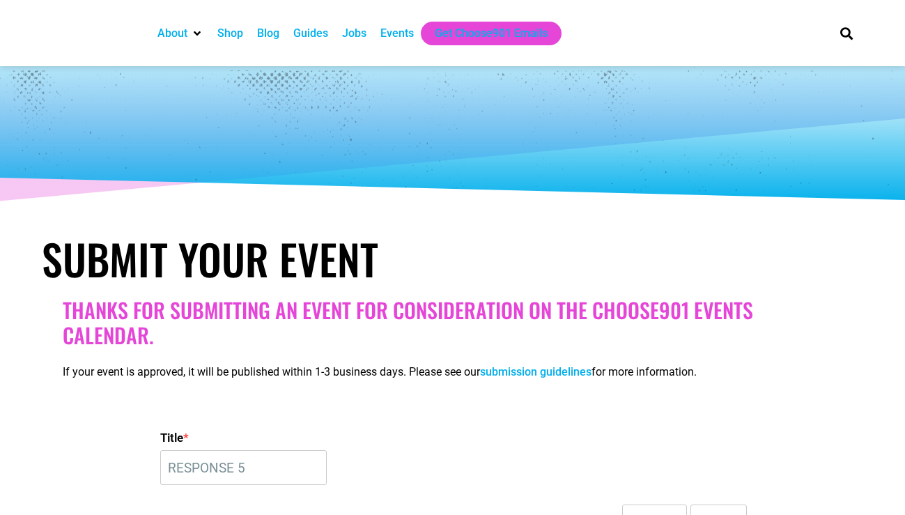
select select "7"
select select "PM"
select select
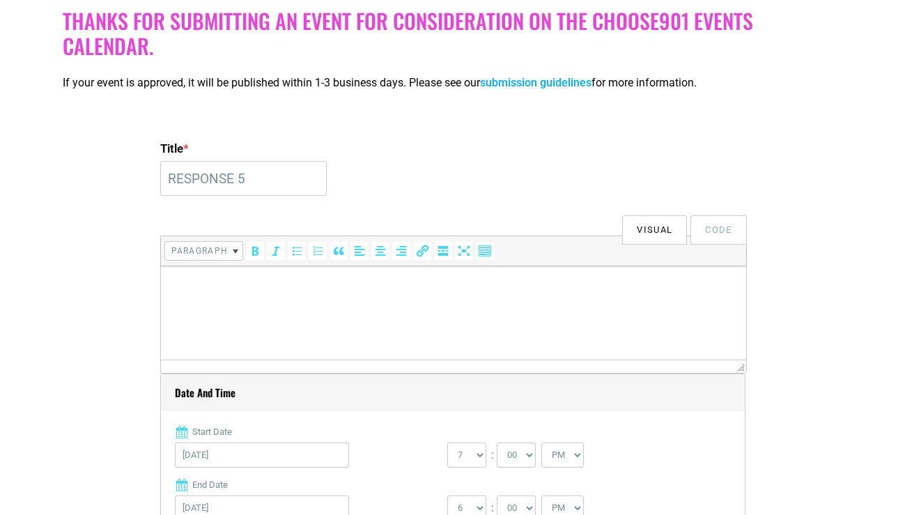
scroll to position [295, 0]
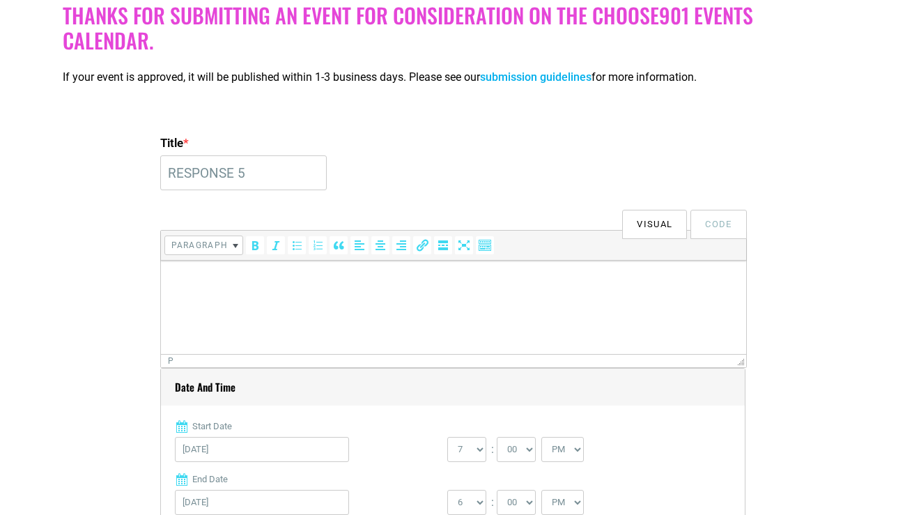
click at [220, 287] on p at bounding box center [452, 280] width 571 height 17
click at [209, 53] on div "Thanks for submitting an event for consideration on the Choose901 events calend…" at bounding box center [453, 53] width 794 height 114
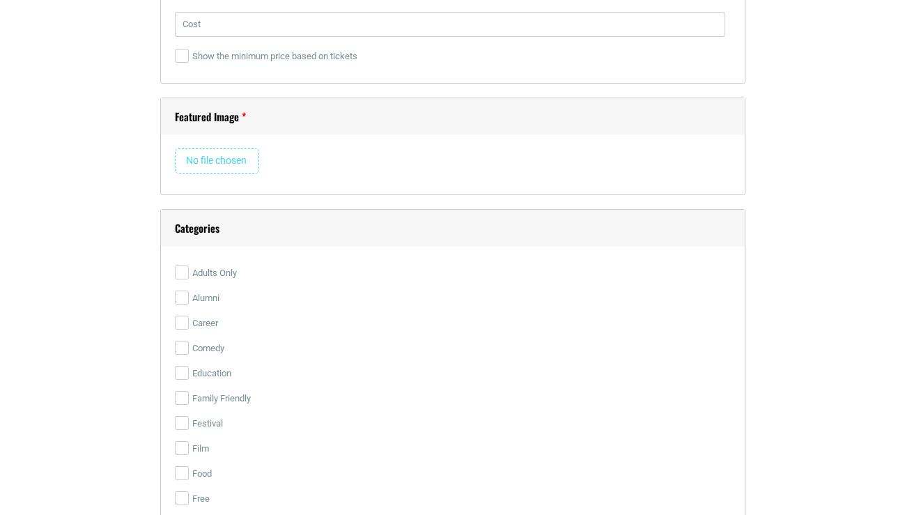
scroll to position [2314, 0]
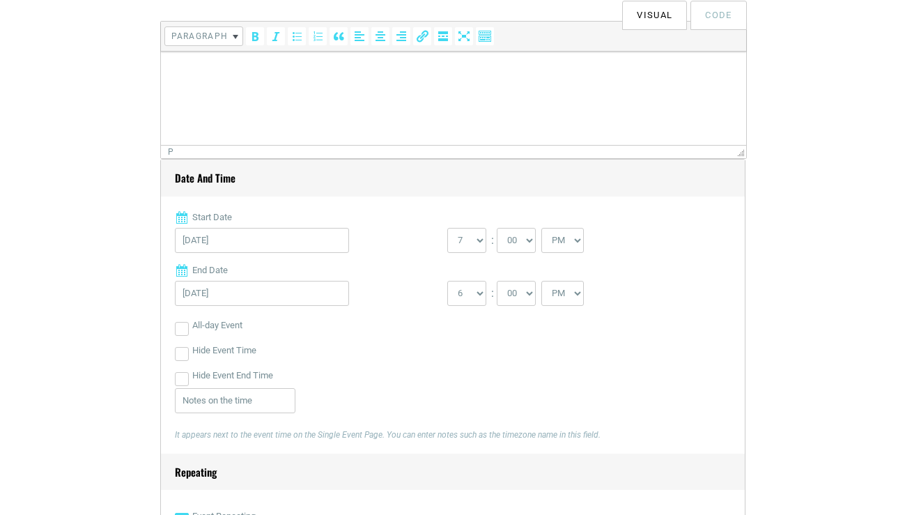
scroll to position [225, 0]
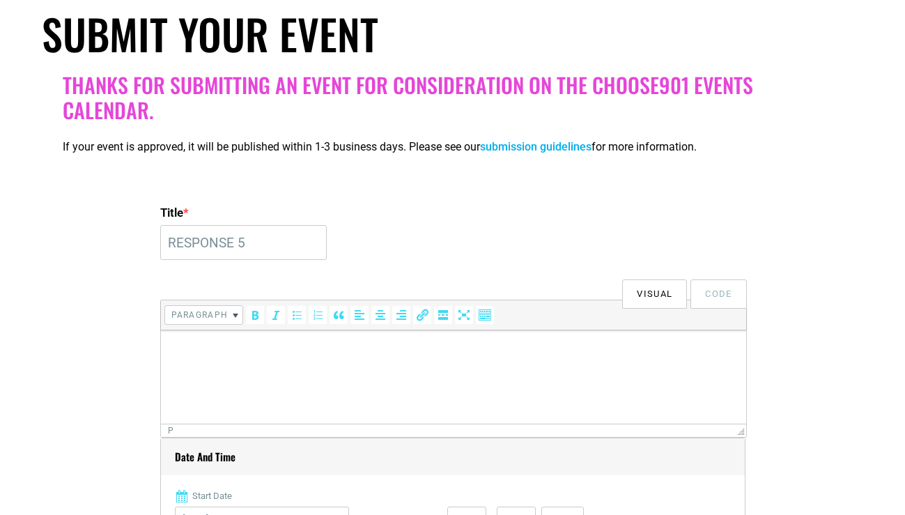
click at [222, 356] on p at bounding box center [452, 349] width 571 height 17
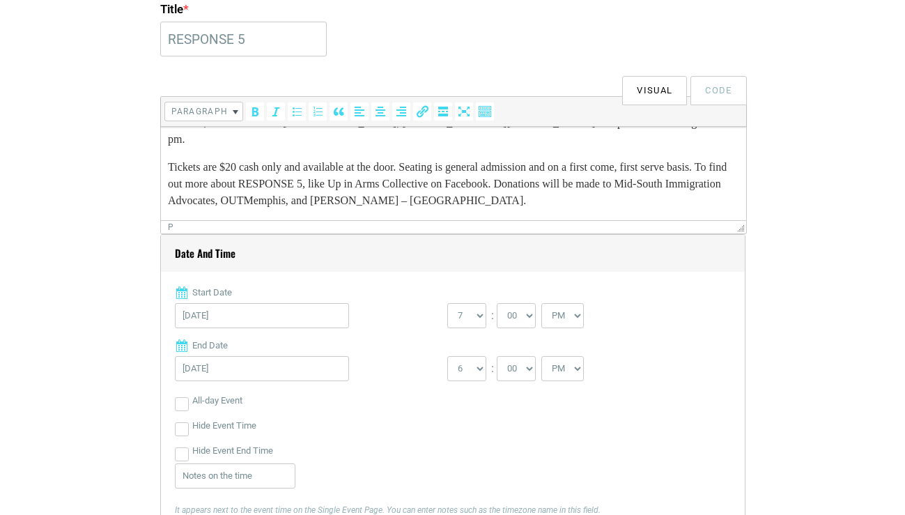
scroll to position [434, 0]
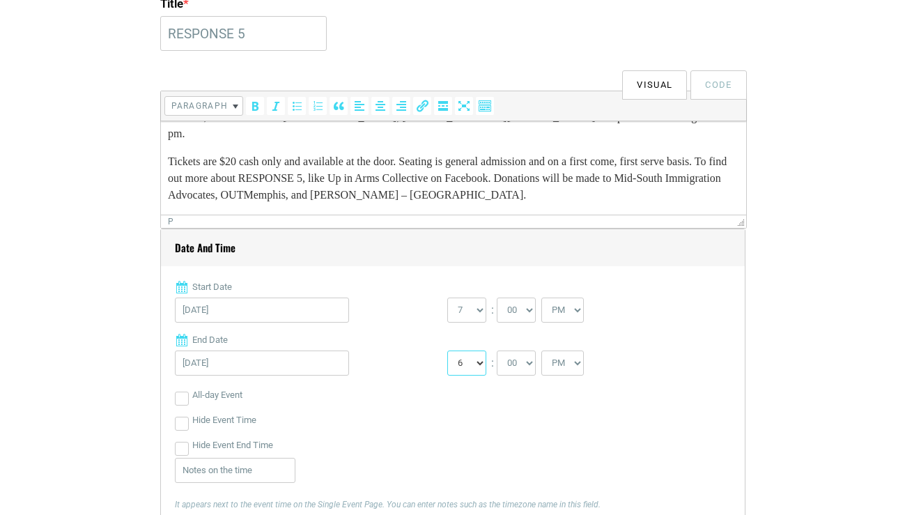
click at [476, 359] on select "1 2 3 4 5 6 7 8 9 10 11 12" at bounding box center [466, 362] width 39 height 25
select select "9"
click at [447, 351] on select "1 2 3 4 5 6 7 8 9 10 11 12" at bounding box center [466, 362] width 39 height 25
click at [407, 329] on div "[DATE]" at bounding box center [311, 313] width 272 height 32
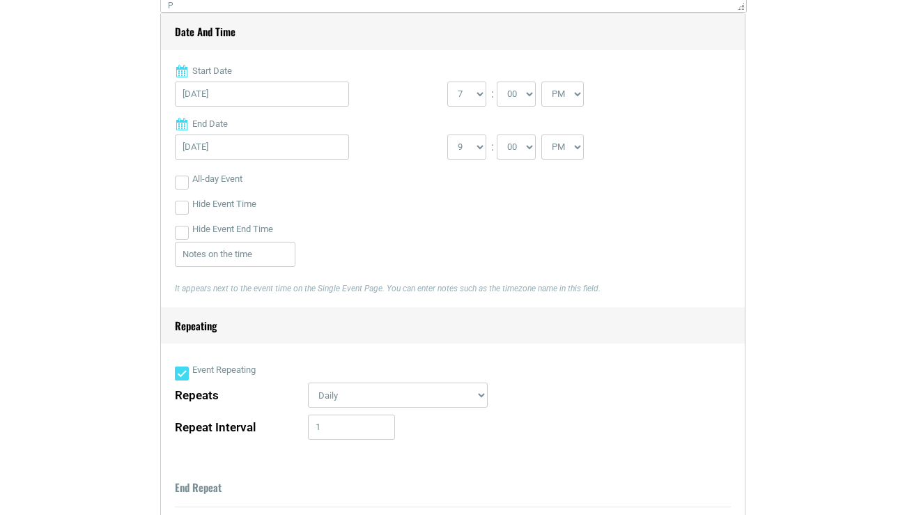
scroll to position [712, 0]
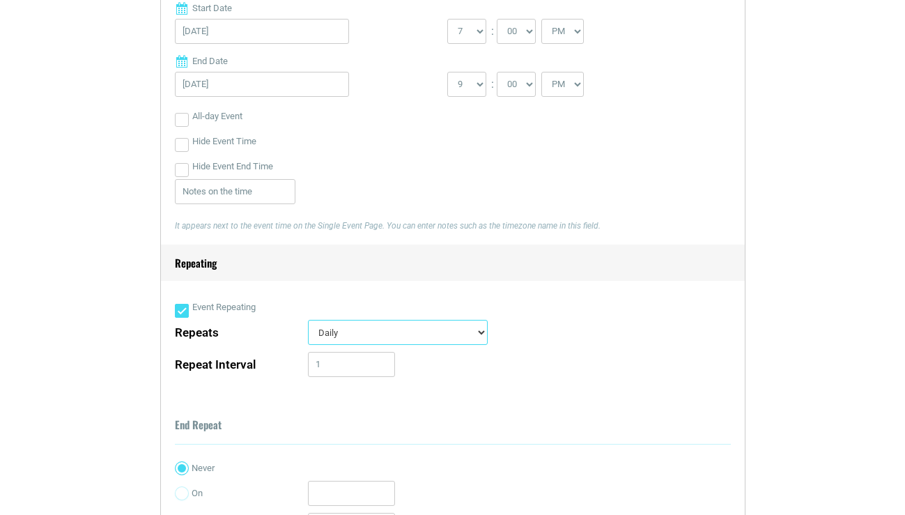
click at [410, 331] on select "Daily Every Weekday Every Weekend Certain Weekdays Weekly Monthly Yearly Custom…" at bounding box center [398, 332] width 180 height 25
click at [286, 320] on div "Event Repeating" at bounding box center [453, 307] width 556 height 25
click at [337, 362] on input "1" at bounding box center [351, 364] width 87 height 25
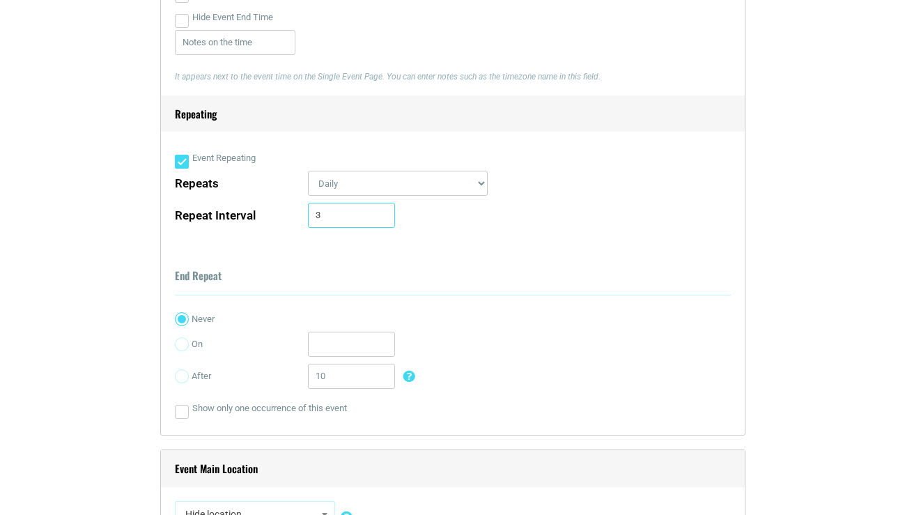
scroll to position [921, 0]
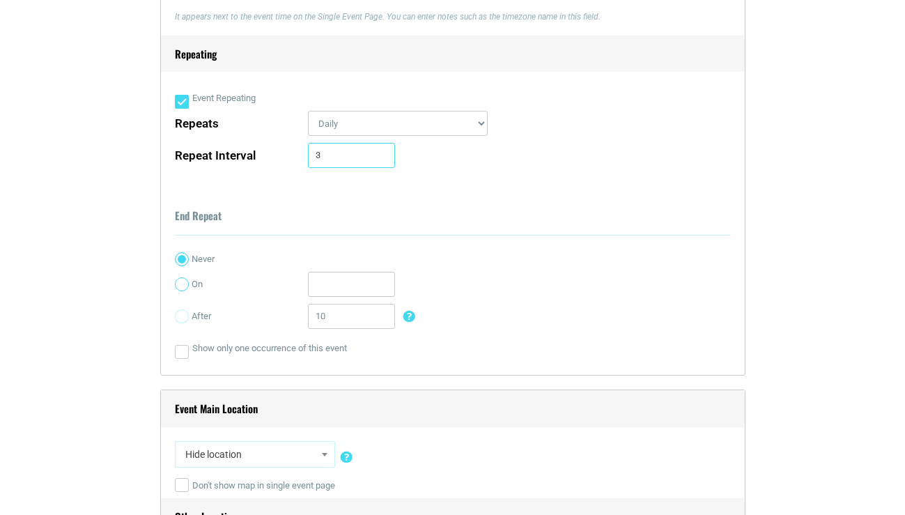
type input "3"
click at [175, 286] on input "On" at bounding box center [182, 284] width 14 height 14
radio input "true"
click at [320, 292] on input "text" at bounding box center [351, 284] width 87 height 25
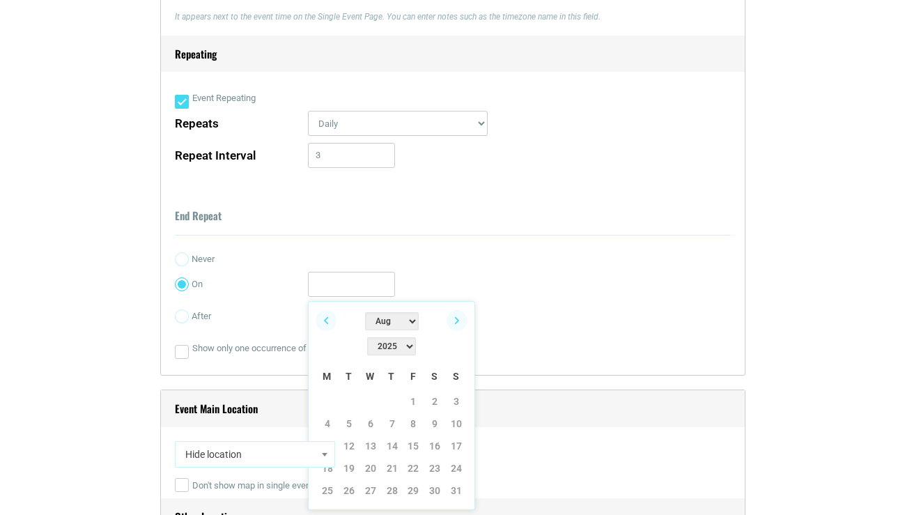
click at [375, 322] on select "Jan Feb Mar Apr May Jun [DATE] Aug Sep Oct Nov Dec" at bounding box center [392, 321] width 54 height 18
click at [345, 413] on link "9" at bounding box center [348, 423] width 21 height 21
type input "[DATE]"
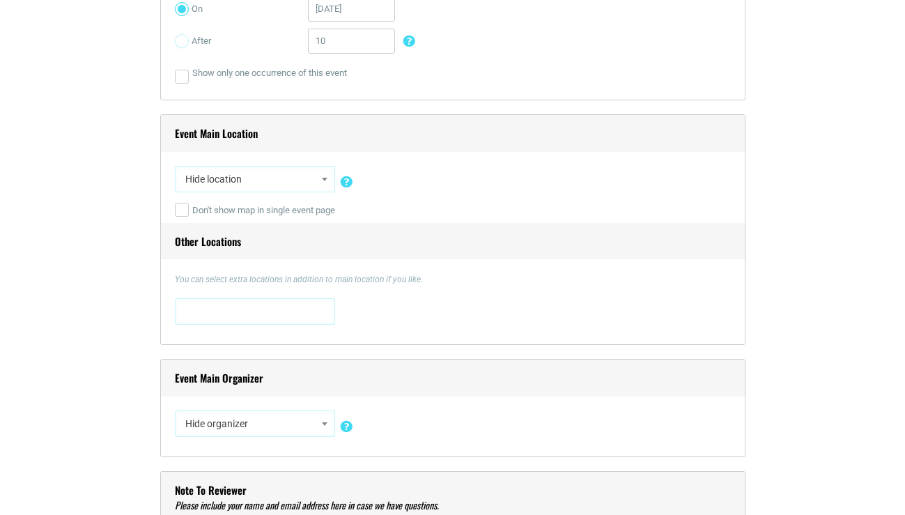
scroll to position [1200, 0]
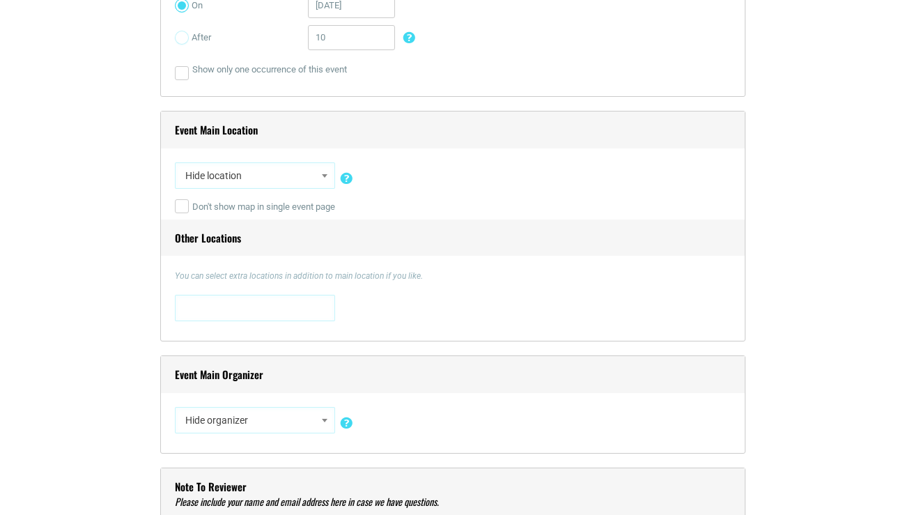
click at [297, 185] on span "Hide location" at bounding box center [255, 175] width 150 height 25
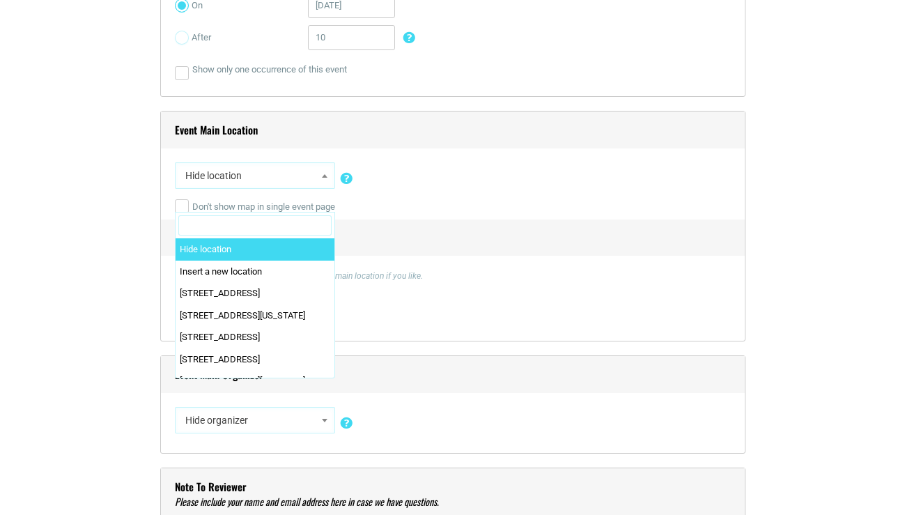
click at [300, 173] on span "Hide location" at bounding box center [255, 175] width 150 height 25
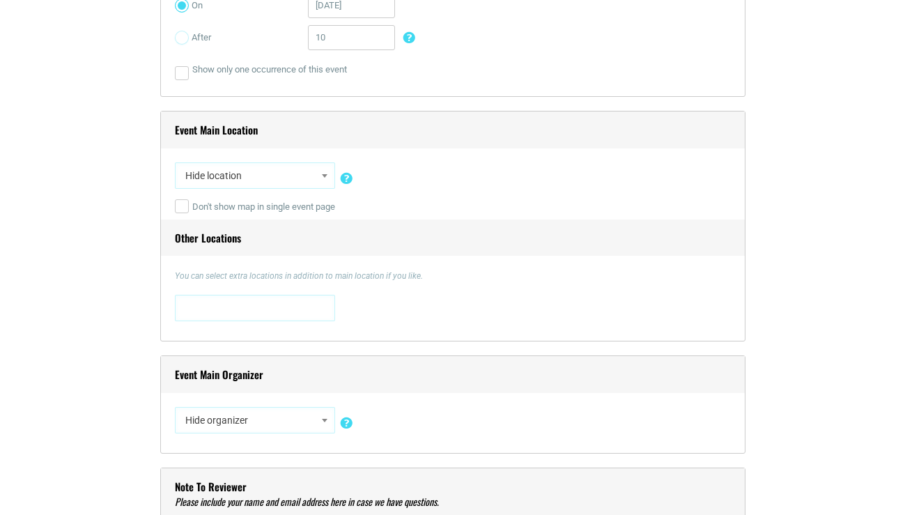
click at [304, 177] on span "Hide location" at bounding box center [255, 175] width 150 height 25
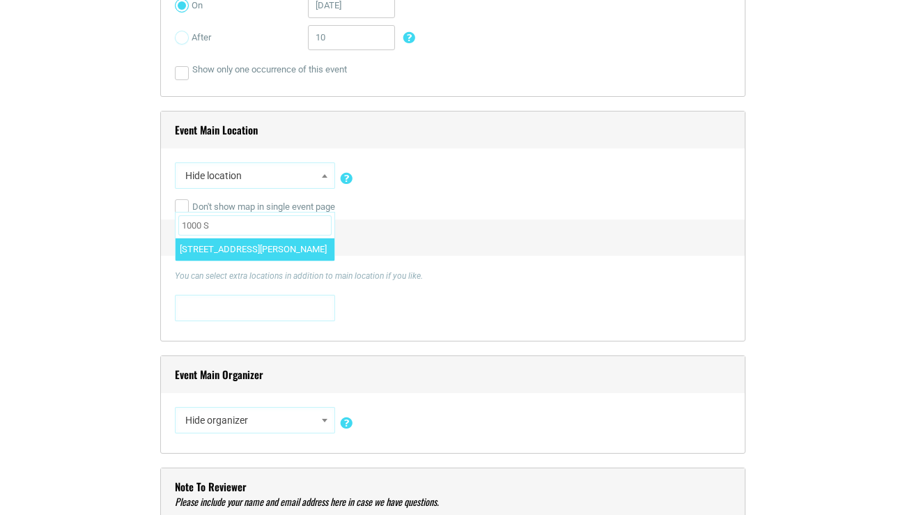
type input "1000 S"
select select "4388"
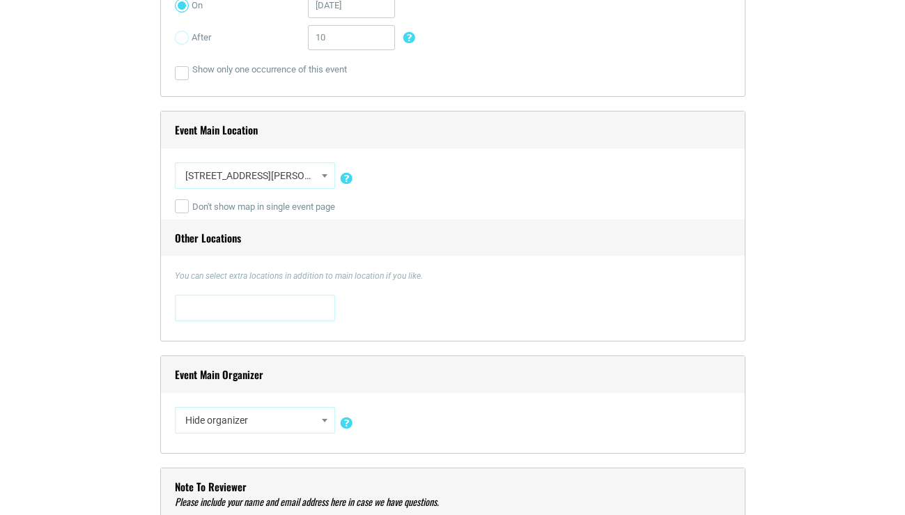
click at [259, 302] on span at bounding box center [255, 306] width 150 height 22
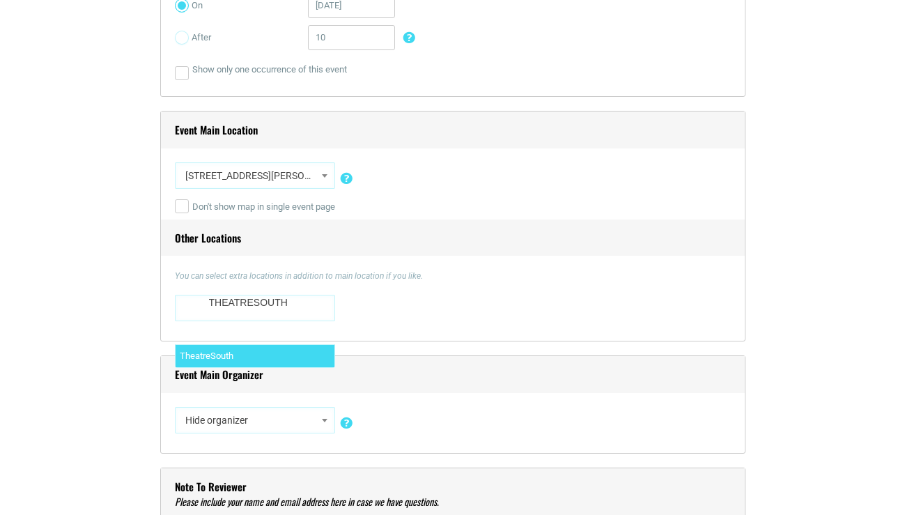
type textarea "THEATRESOUTH"
select select "2093"
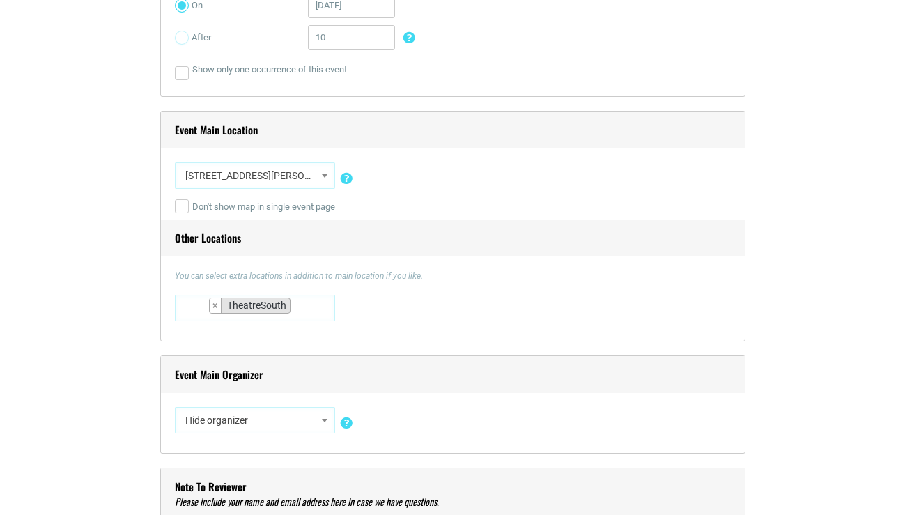
scroll to position [21916, 0]
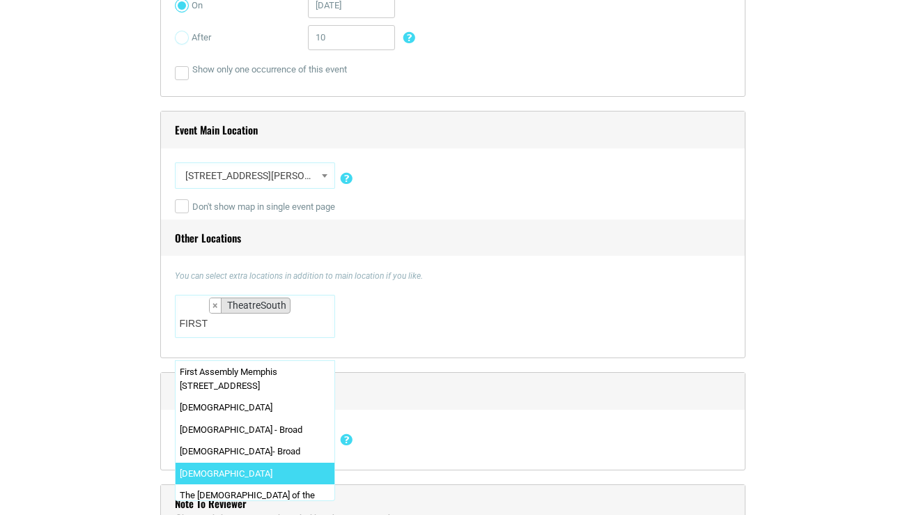
type textarea "FIRST"
select select "2309"
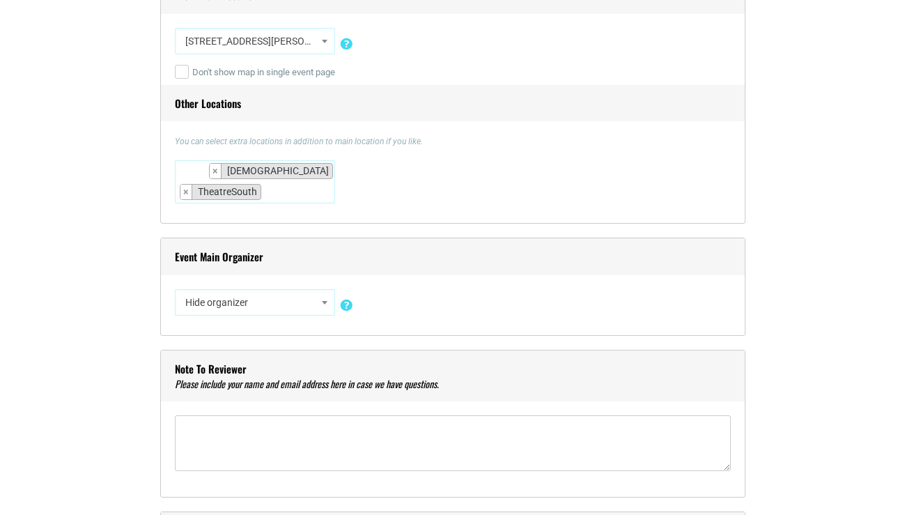
scroll to position [1339, 0]
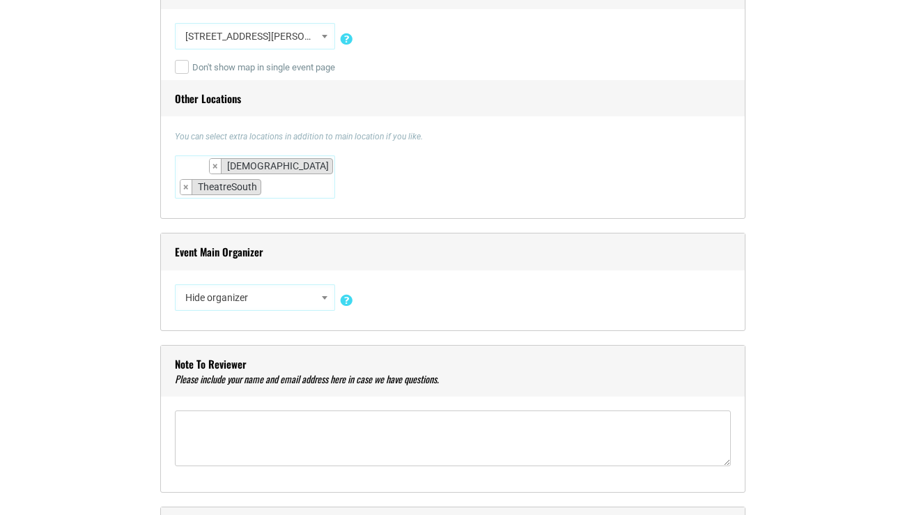
click at [315, 297] on span "Hide organizer" at bounding box center [255, 297] width 150 height 25
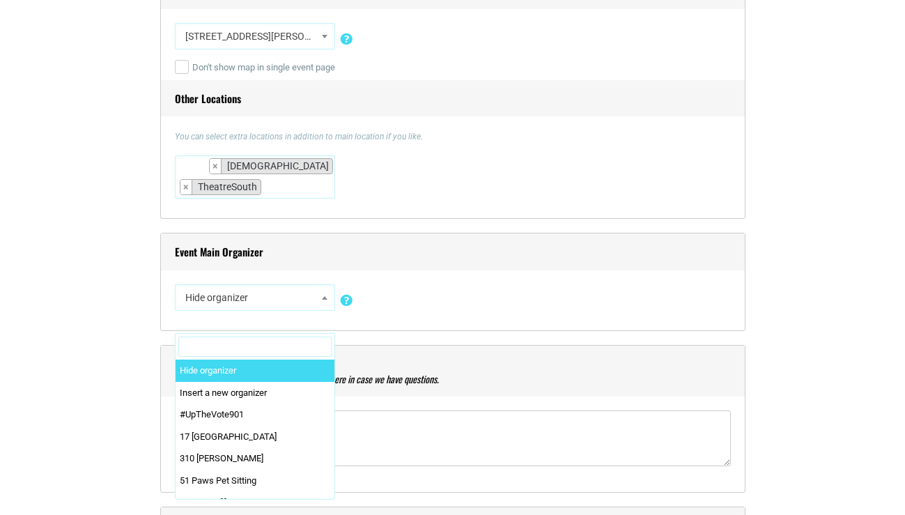
click at [211, 346] on input "Search" at bounding box center [254, 346] width 153 height 21
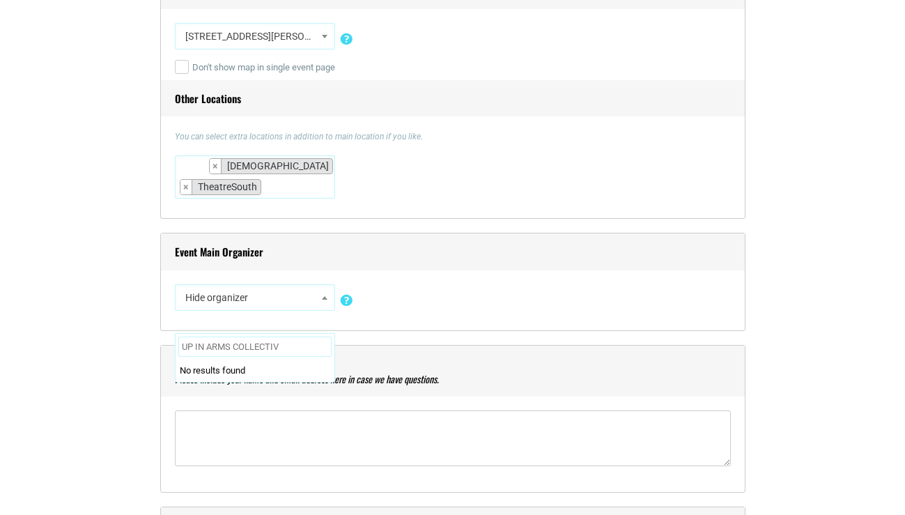
type input "UP IN ARMS COLLECTIVE"
click at [428, 308] on div "Hide organizer Insert a new organizer #UpTheVote901 17 [GEOGRAPHIC_DATA] 310 [P…" at bounding box center [453, 300] width 556 height 32
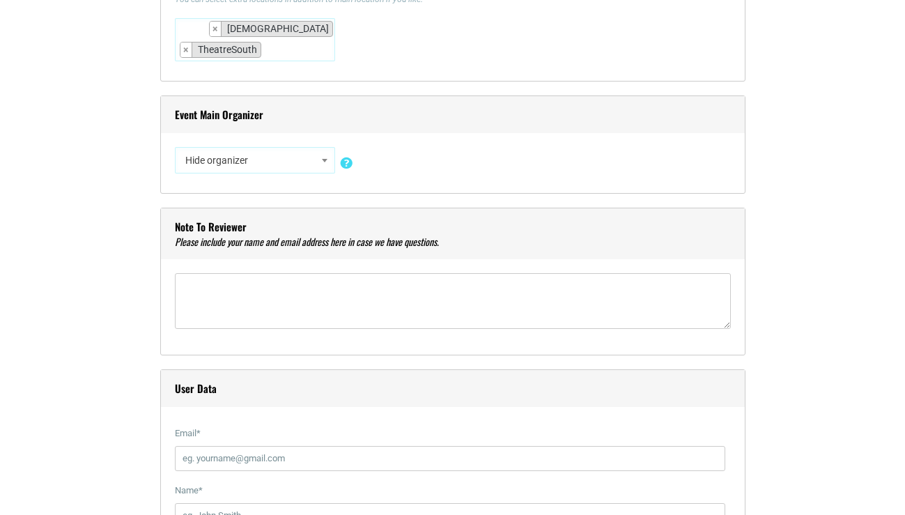
scroll to position [1478, 0]
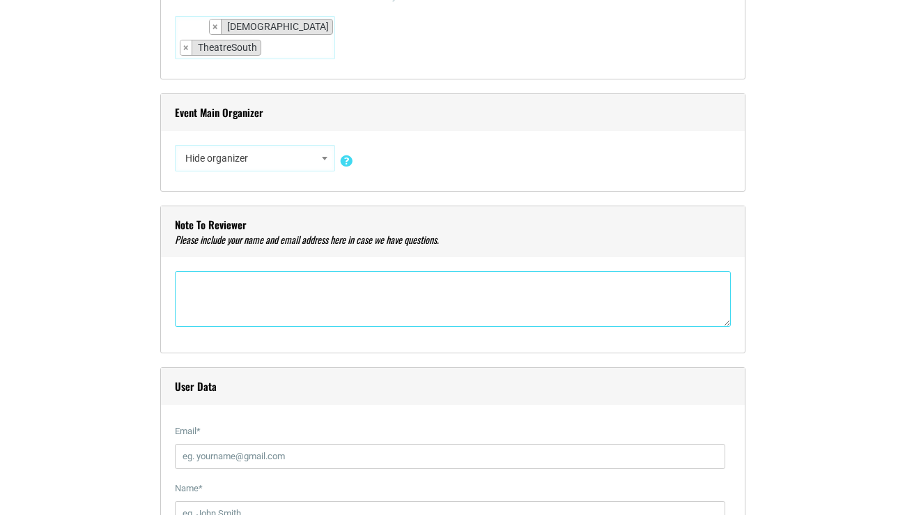
click at [253, 297] on textarea"] at bounding box center [453, 299] width 556 height 56
click at [93, 65] on div "Title * RESPONSE 5 Visual Code b i link b-quote del ins img ul ol li code more …" at bounding box center [453, 341] width 822 height 2847
click at [197, 292] on textarea"] at bounding box center [453, 299] width 556 height 56
paste textarea"] "Contact: [PERSON_NAME] [PHONE_NUMBER] [PERSON_NAME][EMAIL_ADDRESS][DOMAIN_NAME]"
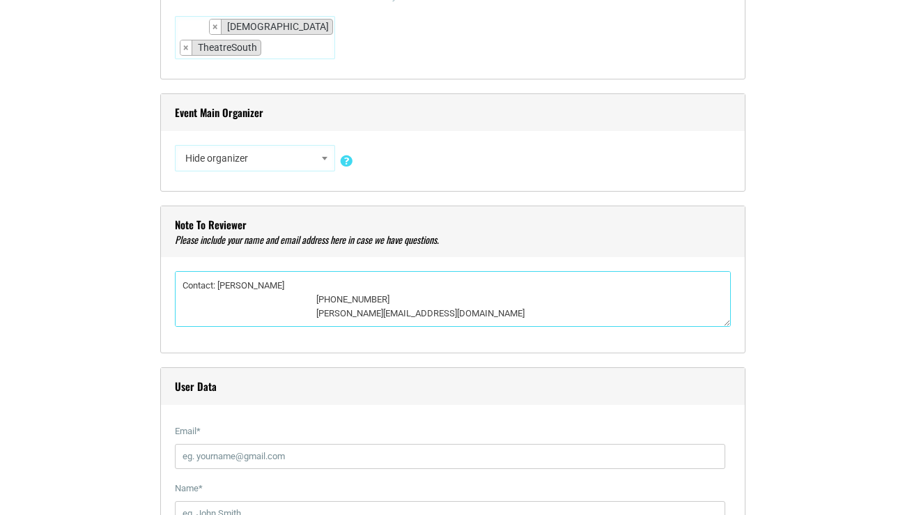
drag, startPoint x: 217, startPoint y: 281, endPoint x: 168, endPoint y: 282, distance: 48.8
click at [168, 282] on div "Note to reviewer Contact: [PERSON_NAME] [PHONE_NUMBER] [EMAIL_ADDRESS][DOMAIN_N…" at bounding box center [452, 279] width 585 height 148
drag, startPoint x: 400, startPoint y: 304, endPoint x: 334, endPoint y: 298, distance: 66.4
click at [334, 298] on textarea"] "[PERSON_NAME] [PHONE_NUMBER] [EMAIL_ADDRESS][DOMAIN_NAME]" at bounding box center [453, 299] width 556 height 56
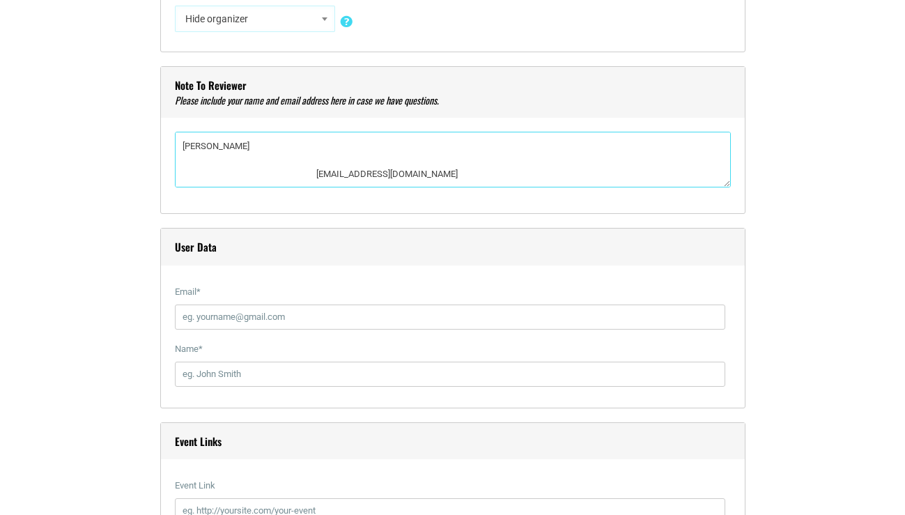
scroll to position [15, 0]
drag, startPoint x: 443, startPoint y: 175, endPoint x: 333, endPoint y: 159, distance: 111.3
click at [333, 159] on textarea"] "[PERSON_NAME] [EMAIL_ADDRESS][DOMAIN_NAME]" at bounding box center [453, 160] width 556 height 56
type textarea"] "[PERSON_NAME] [EMAIL_ADDRESS][DOMAIN_NAME]"
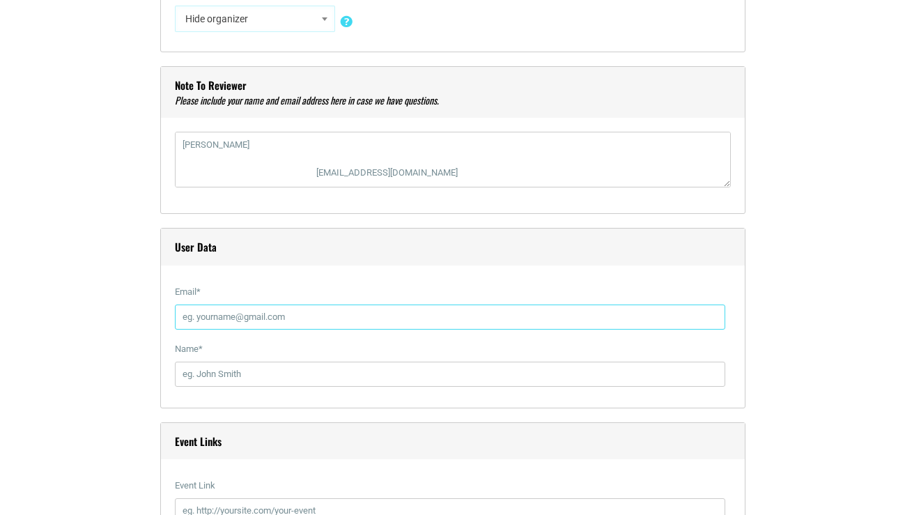
click at [204, 315] on input "Email *" at bounding box center [450, 316] width 550 height 25
paste input "[EMAIL_ADDRESS][DOMAIN_NAME]"
type input "[EMAIL_ADDRESS][DOMAIN_NAME]"
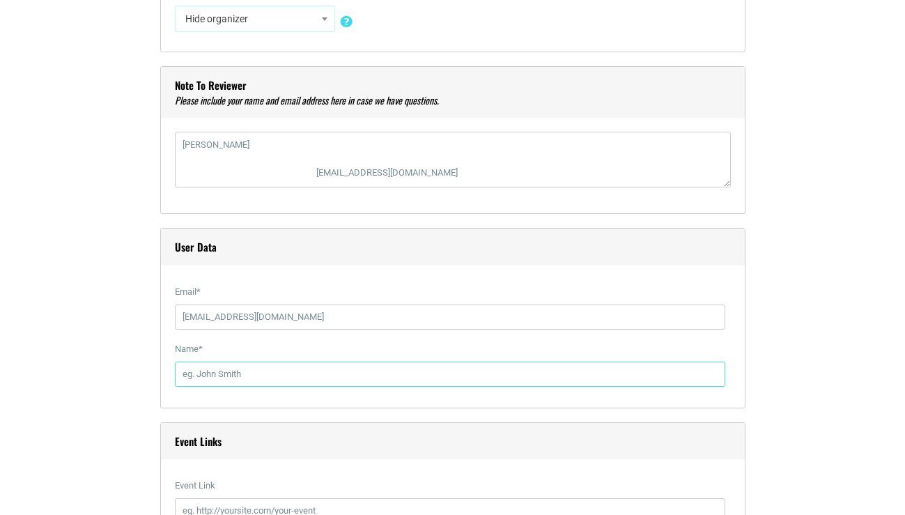
click at [189, 375] on input "Name *" at bounding box center [450, 373] width 550 height 25
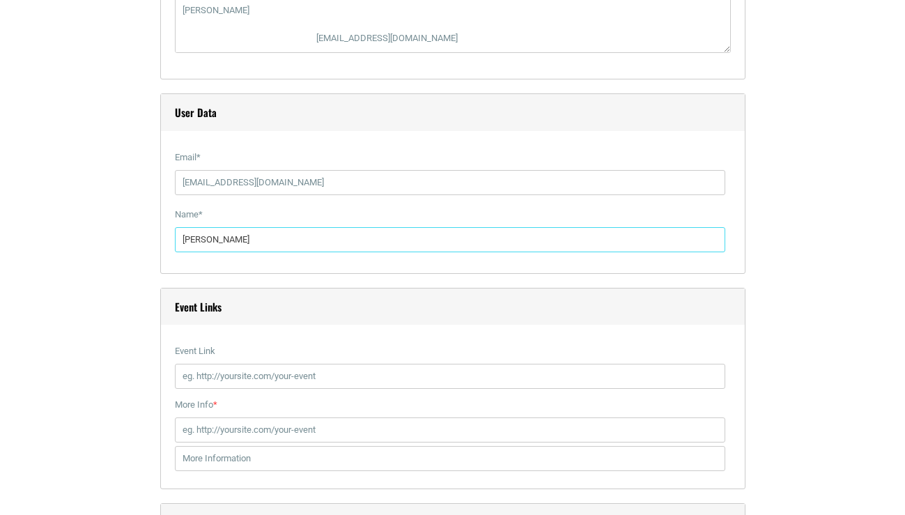
scroll to position [1757, 0]
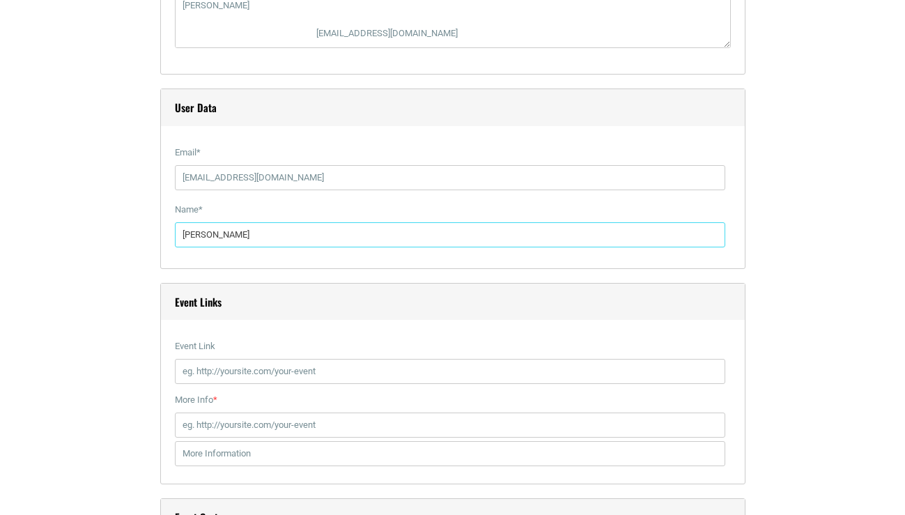
type input "[PERSON_NAME]"
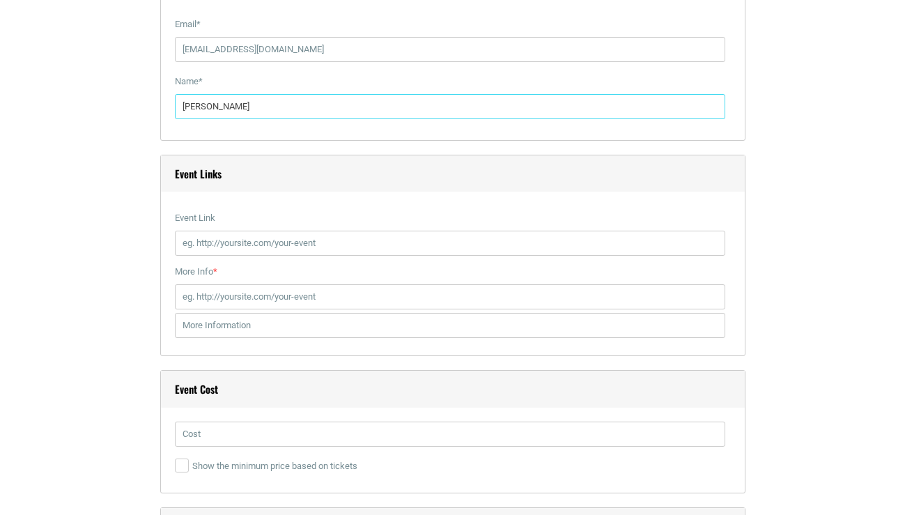
scroll to position [1896, 0]
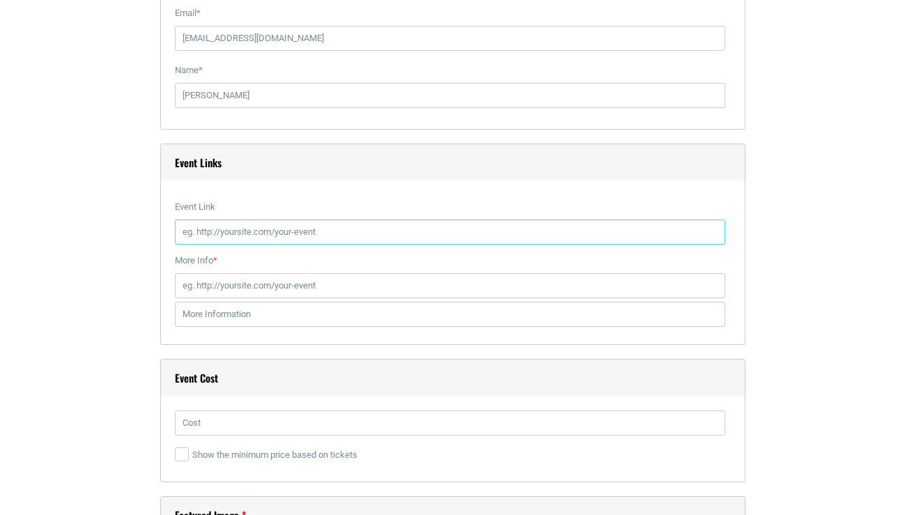
click at [222, 228] on input "Event Link" at bounding box center [450, 231] width 550 height 25
paste input "[URL][DOMAIN_NAME]"
type input "[URL][DOMAIN_NAME]"
click at [265, 286] on input "More Info *" at bounding box center [450, 285] width 550 height 25
paste input "[URL][DOMAIN_NAME]"
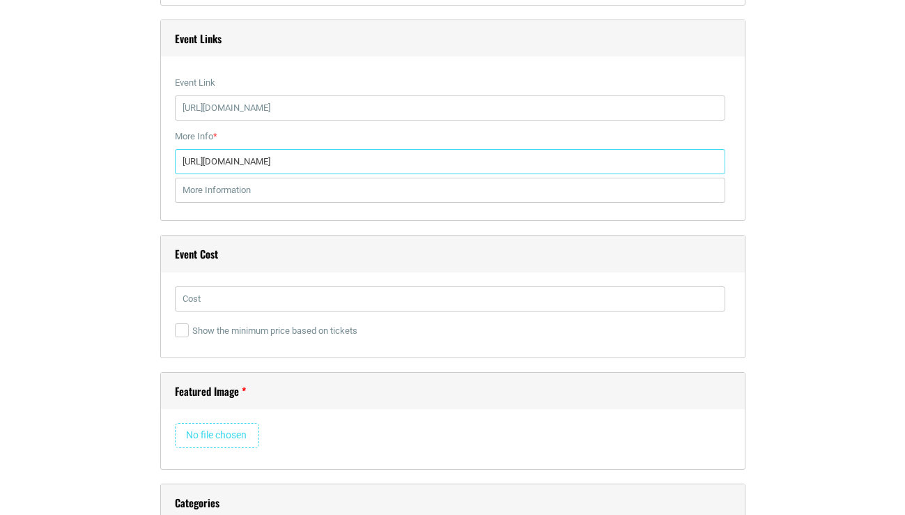
scroll to position [2105, 0]
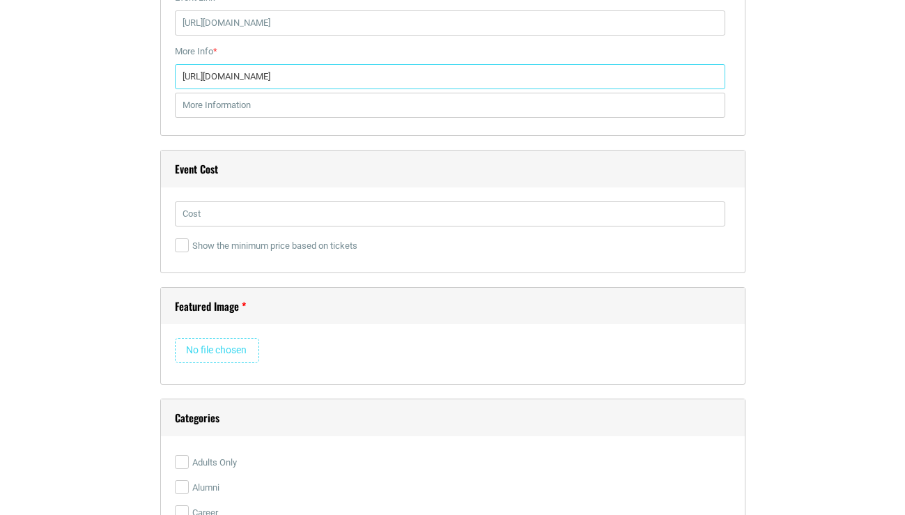
type input "[URL][DOMAIN_NAME]"
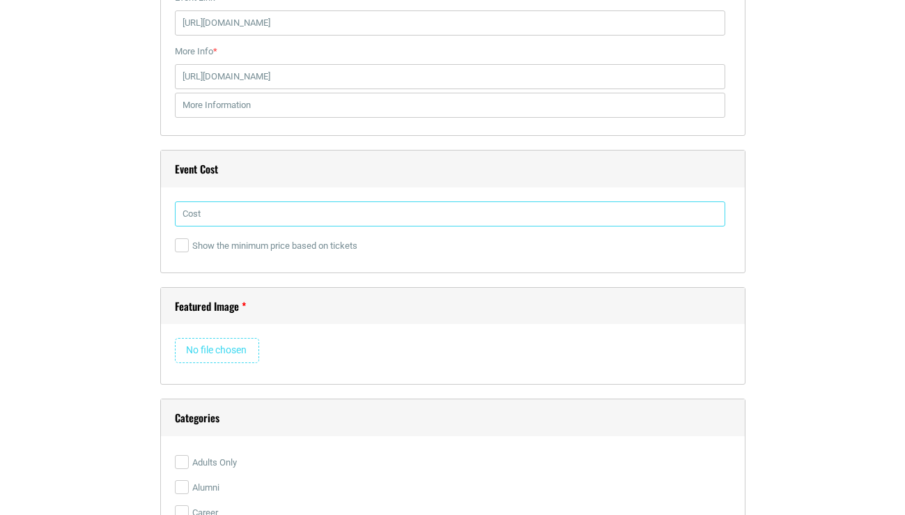
click at [228, 219] on input "text" at bounding box center [450, 213] width 550 height 25
type input "4"
type input "$20.00"
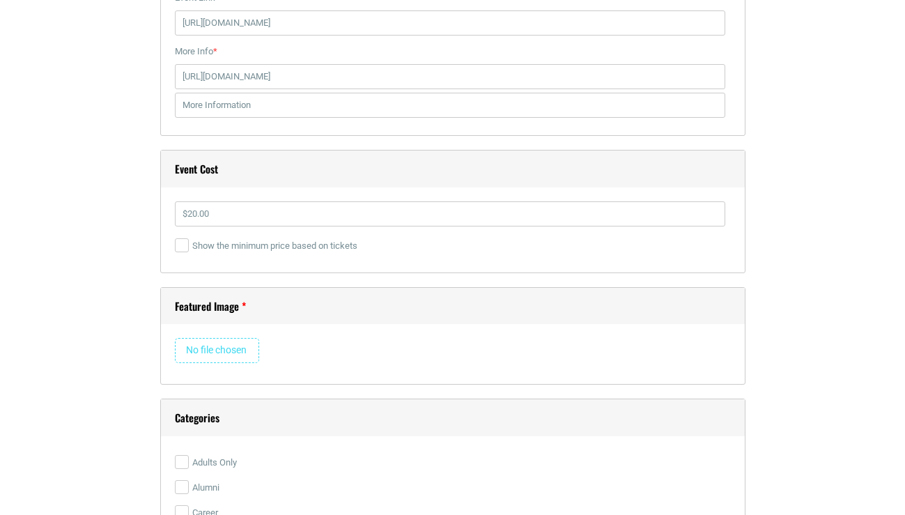
click at [196, 345] on input "file" at bounding box center [217, 350] width 84 height 25
type input "C:\fakepath\RESPONSE5.jpg"
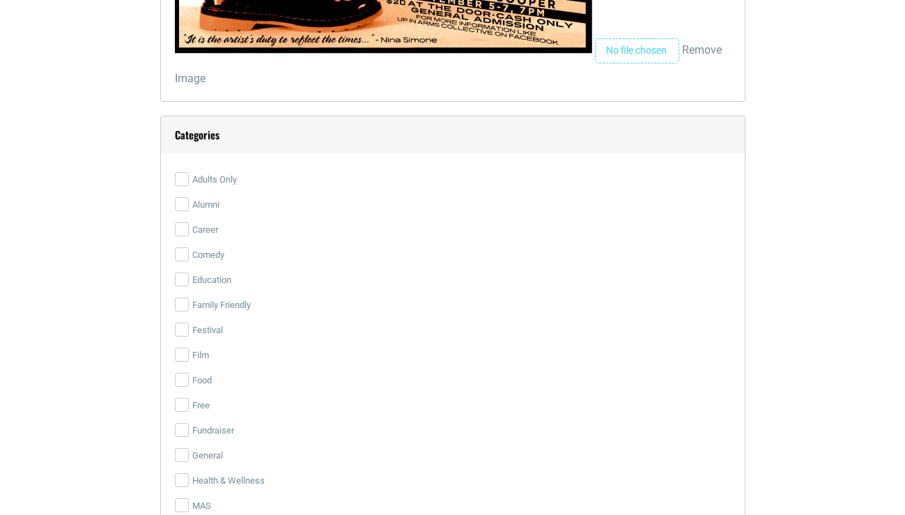
scroll to position [2662, 0]
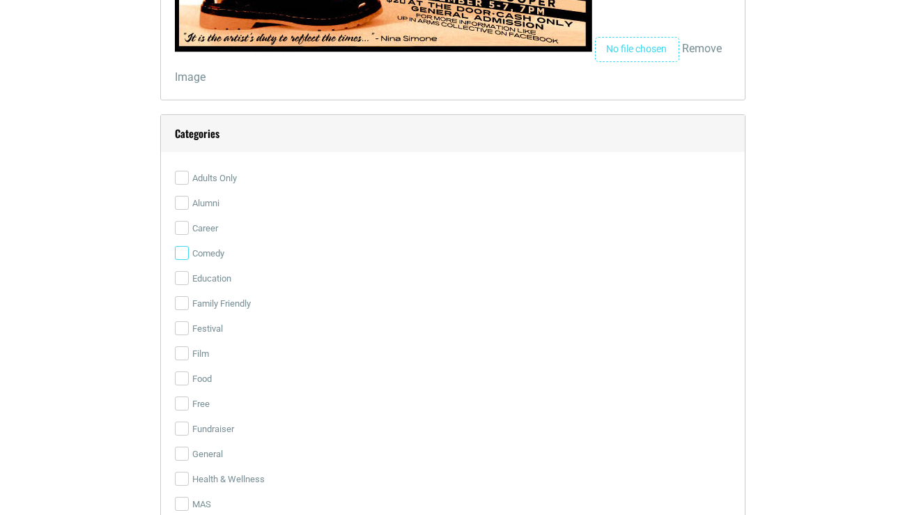
click at [180, 253] on input "Comedy" at bounding box center [182, 253] width 14 height 14
checkbox input "true"
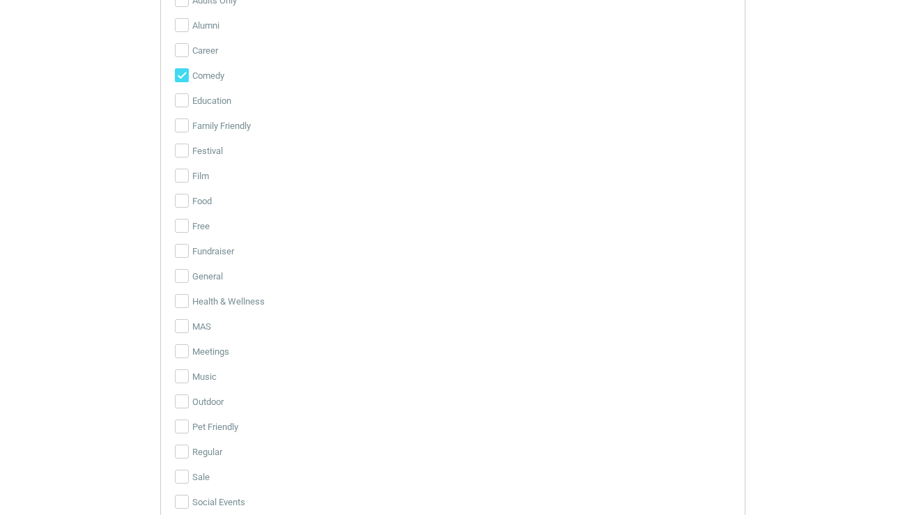
scroll to position [2871, 0]
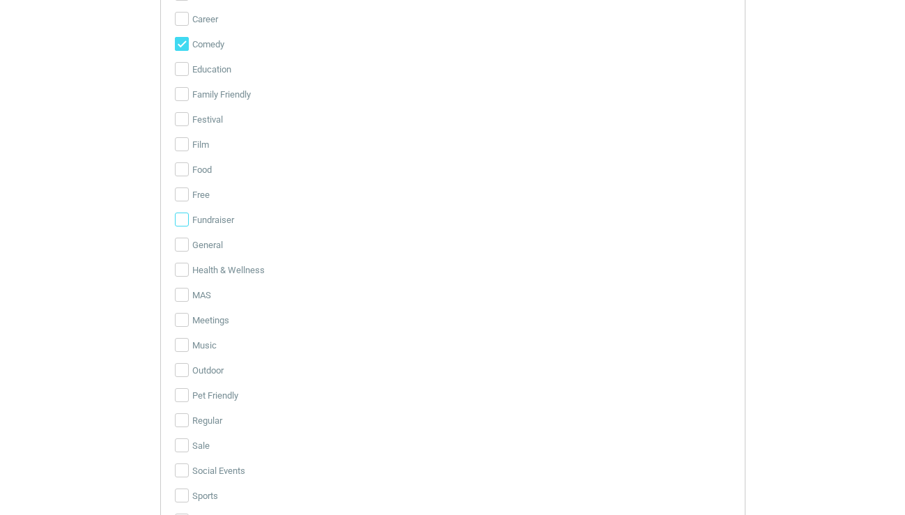
click at [175, 220] on input "Fundraiser" at bounding box center [182, 219] width 14 height 14
checkbox input "true"
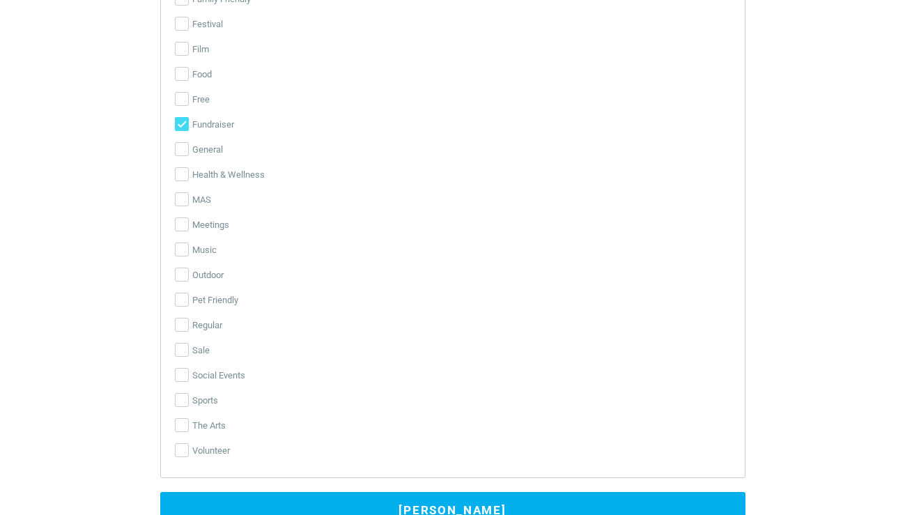
scroll to position [3011, 0]
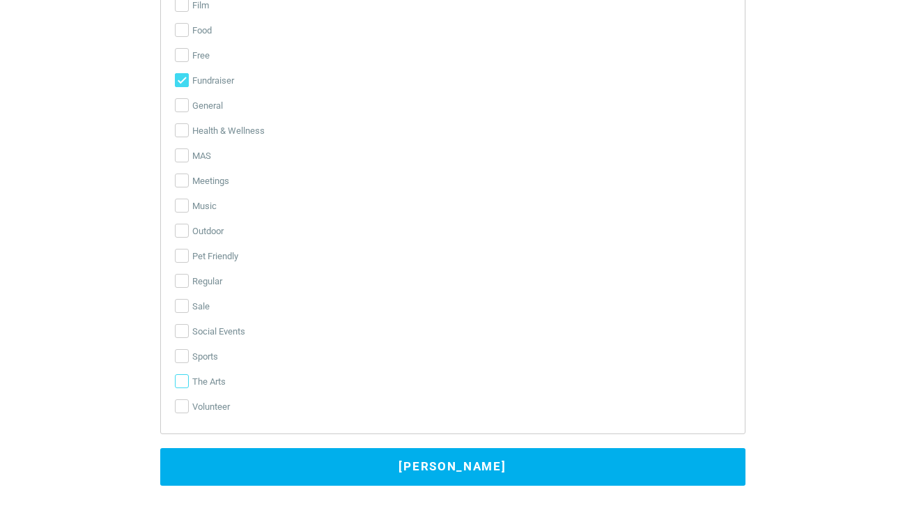
click at [183, 379] on input "The Arts" at bounding box center [182, 381] width 14 height 14
checkbox input "true"
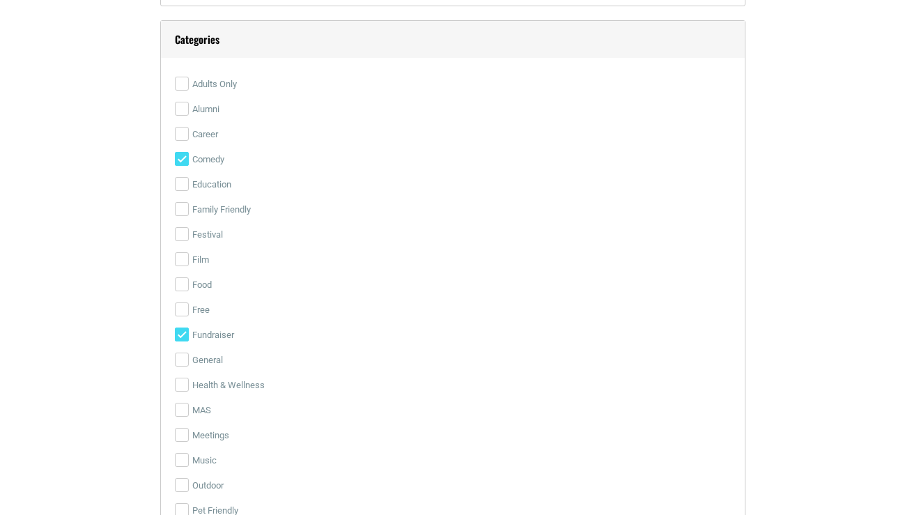
scroll to position [2732, 0]
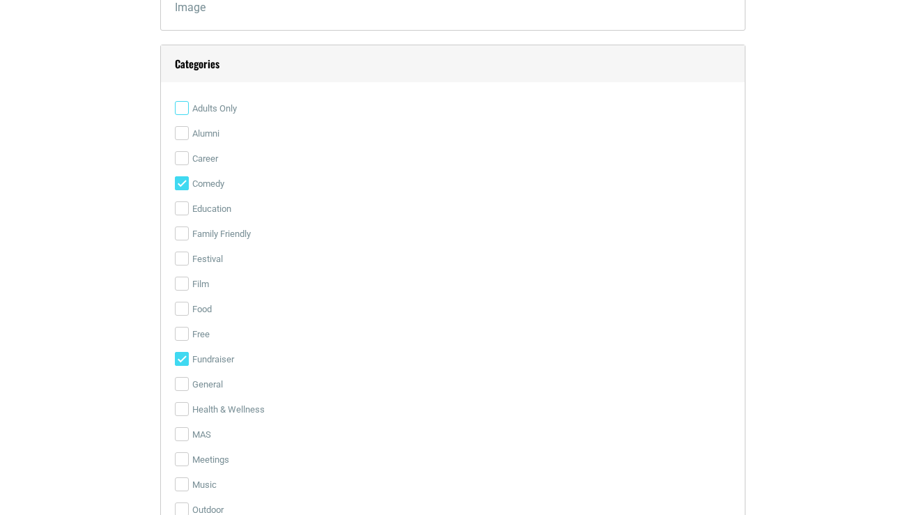
click at [184, 106] on input "Adults Only" at bounding box center [182, 108] width 14 height 14
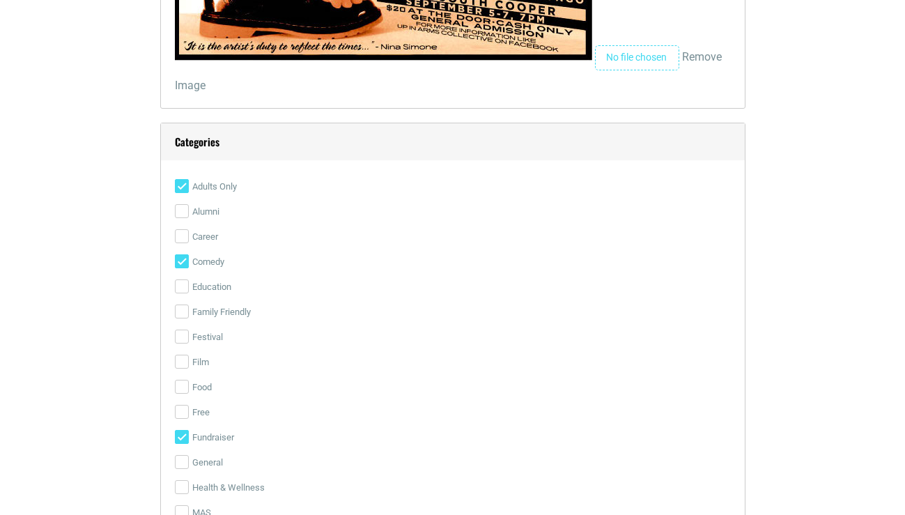
scroll to position [2662, 0]
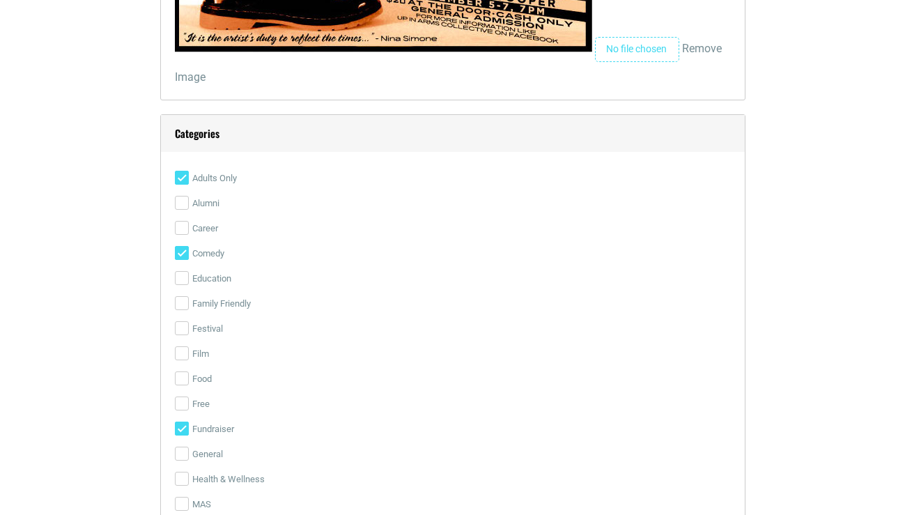
click at [180, 179] on input "Adults Only" at bounding box center [182, 178] width 14 height 14
checkbox input "false"
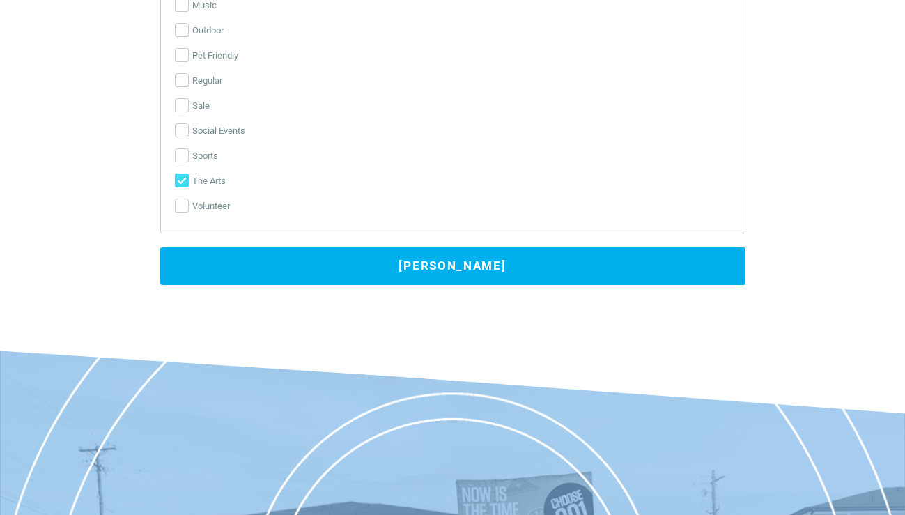
scroll to position [3220, 0]
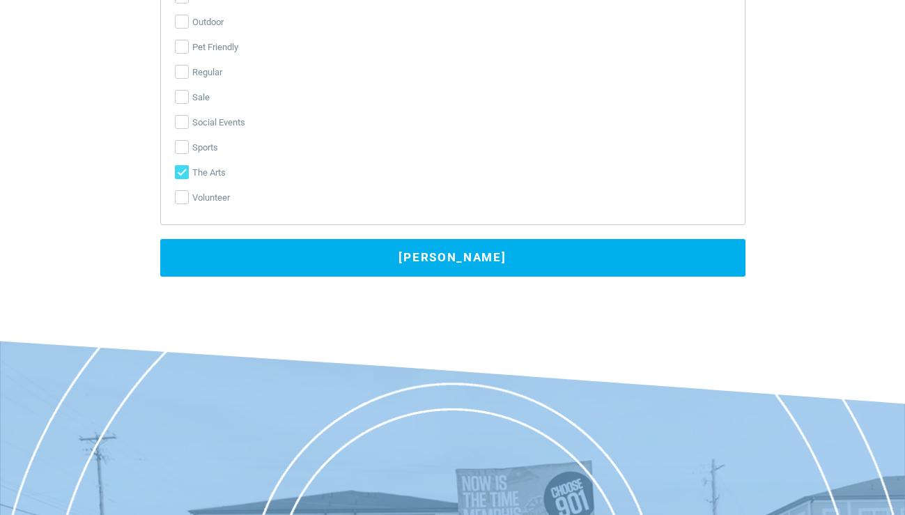
click at [455, 251] on button "[PERSON_NAME]" at bounding box center [452, 258] width 585 height 38
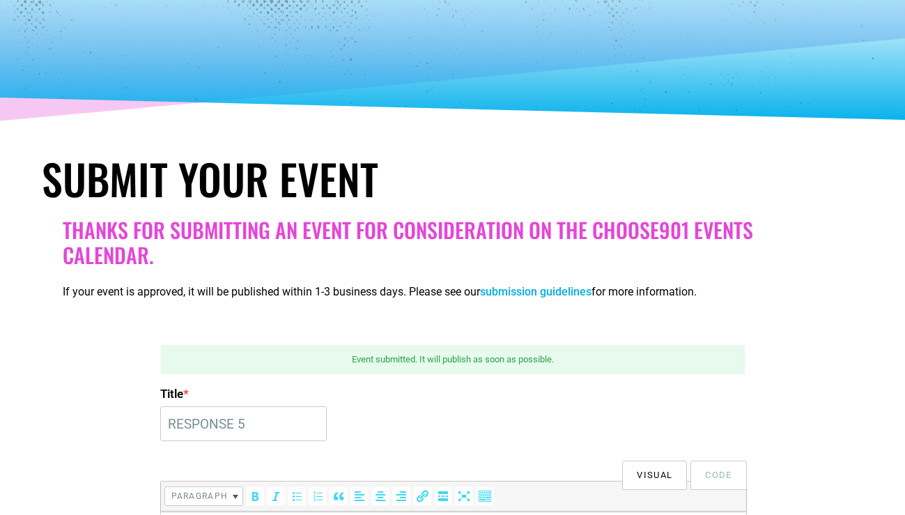
scroll to position [0, 0]
